Goal: Navigation & Orientation: Understand site structure

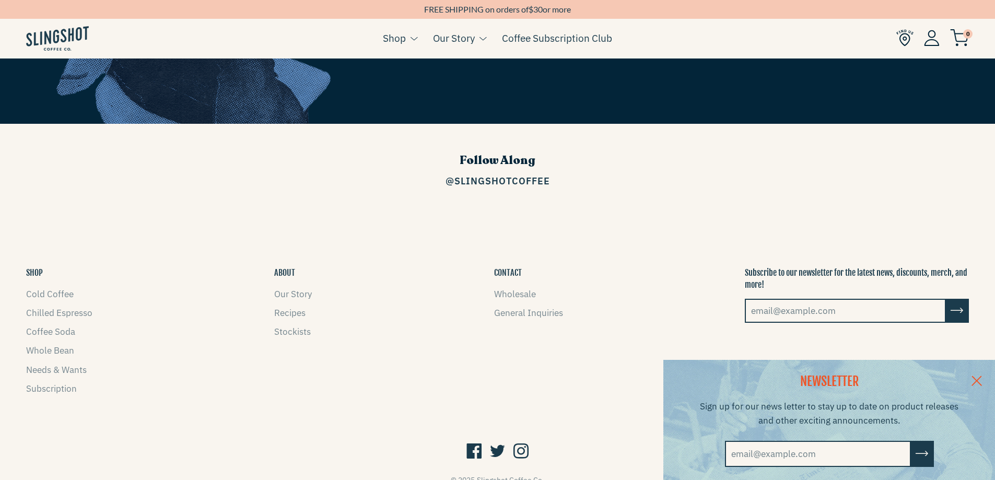
scroll to position [1679, 0]
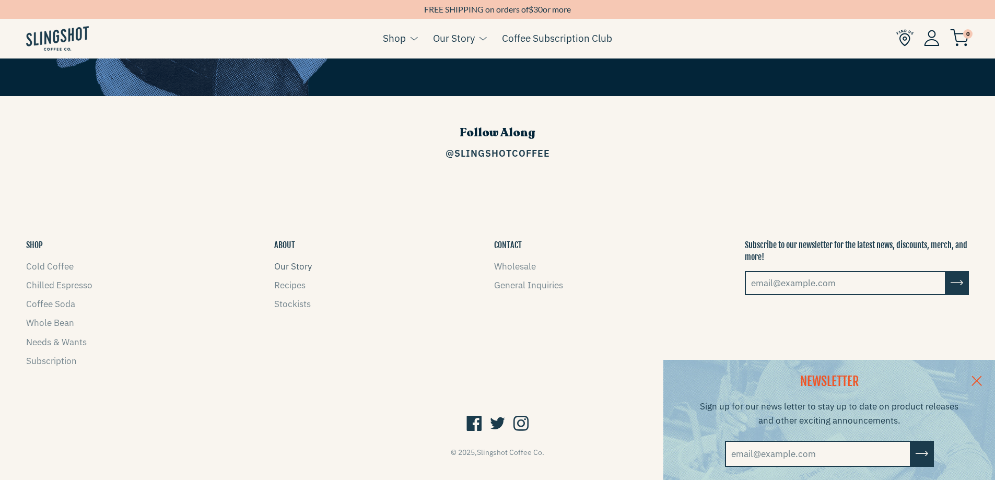
click at [299, 261] on link "Our Story" at bounding box center [293, 266] width 38 height 11
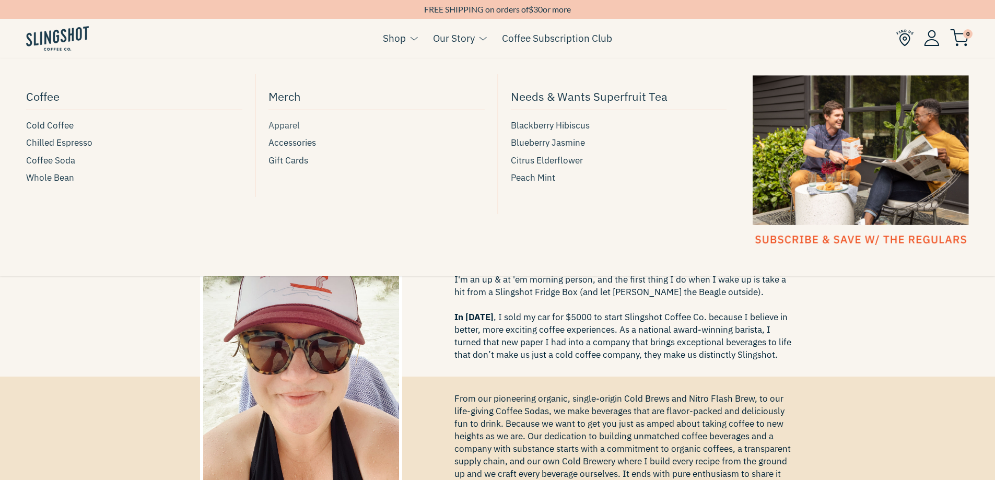
click at [286, 120] on span "Apparel" at bounding box center [284, 126] width 31 height 14
click at [281, 143] on span "Accessories" at bounding box center [293, 143] width 48 height 14
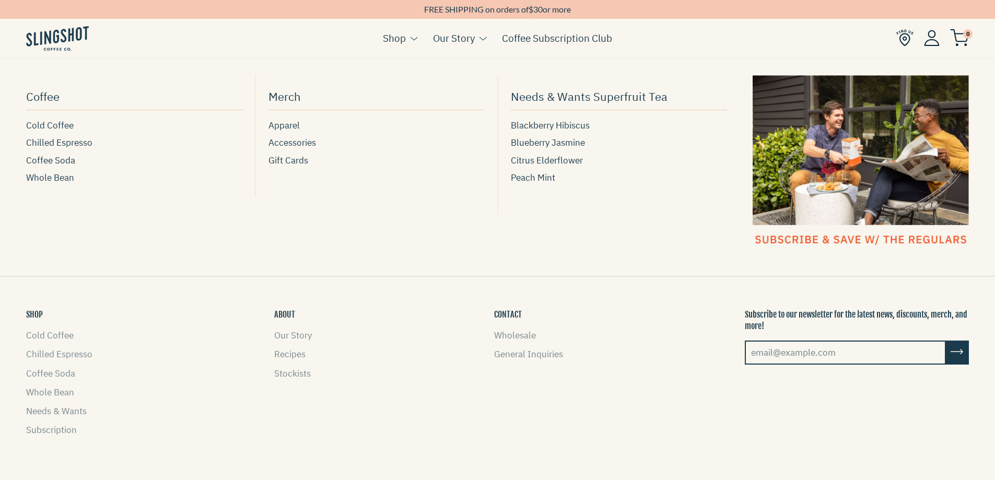
click at [398, 39] on link "Shop" at bounding box center [394, 38] width 23 height 16
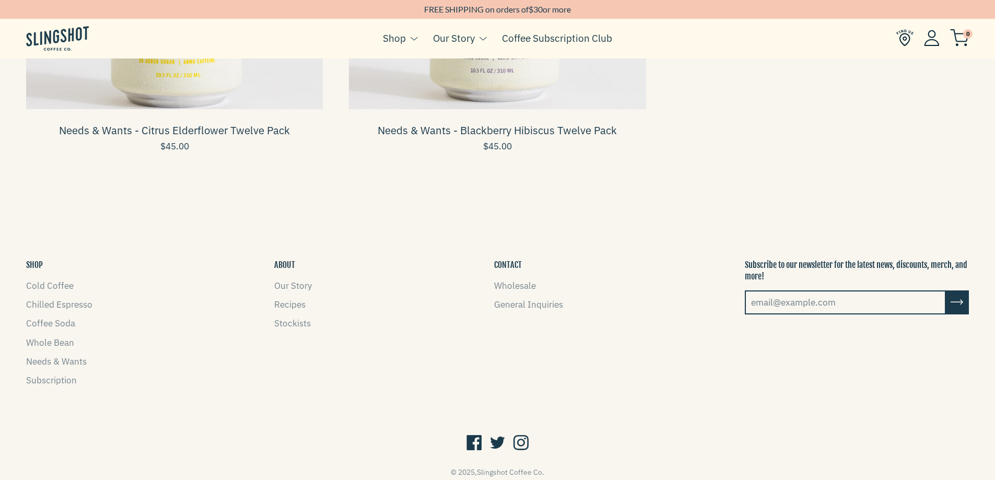
scroll to position [1787, 0]
